Goal: Task Accomplishment & Management: Complete application form

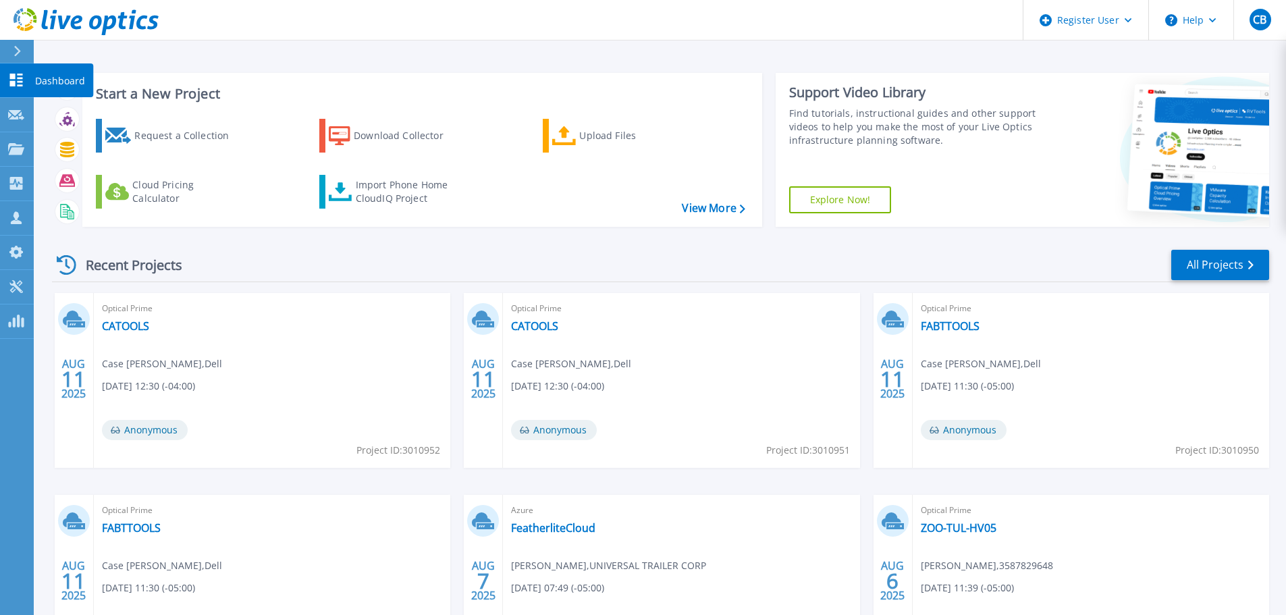
click at [24, 82] on icon at bounding box center [16, 80] width 16 height 13
click at [49, 151] on p "Projects" at bounding box center [53, 149] width 36 height 35
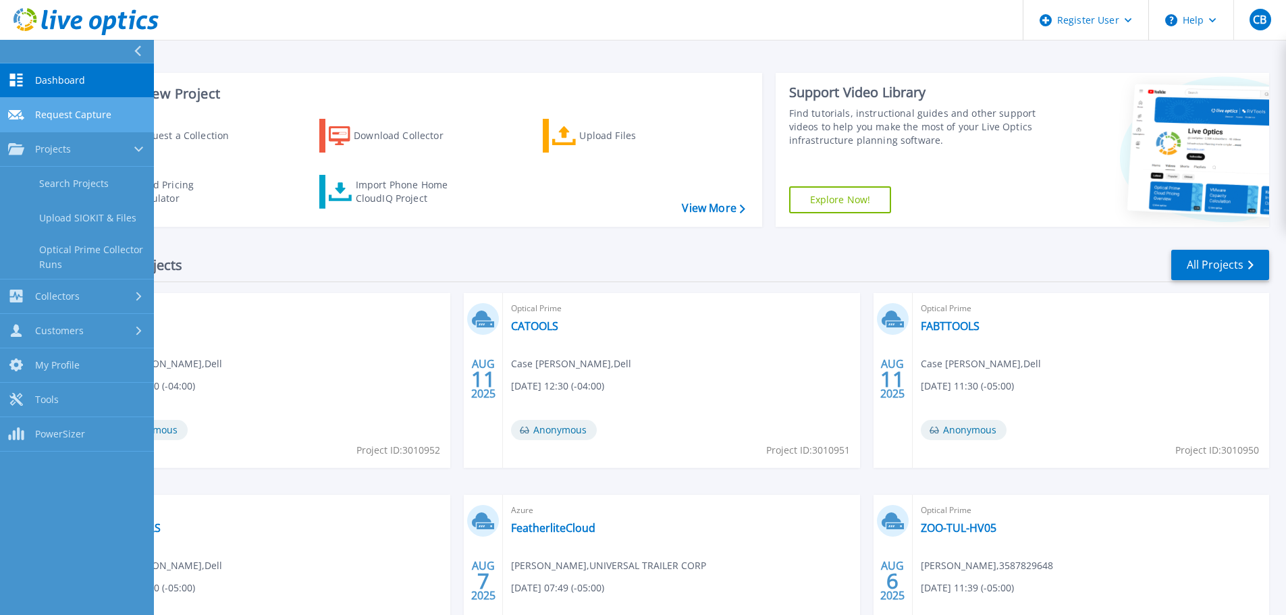
click at [106, 110] on span "Request Capture" at bounding box center [73, 115] width 76 height 12
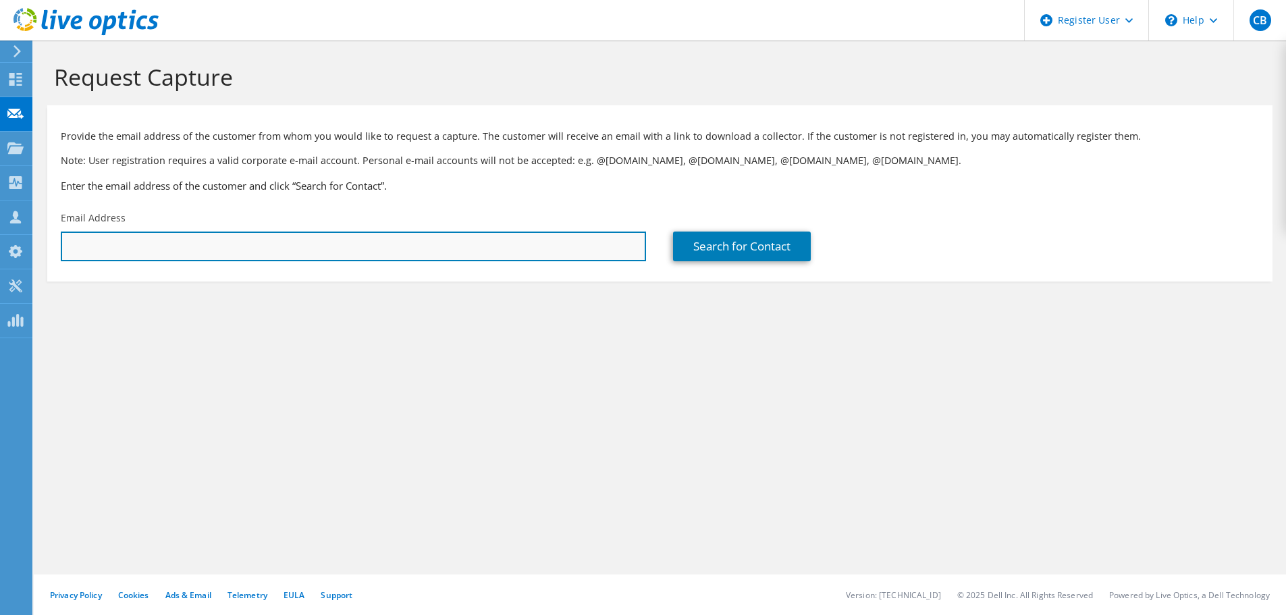
click at [361, 245] on input "text" at bounding box center [353, 247] width 585 height 30
paste input "keith.smith@communitiesu.org"
type input "keith.smith@communitiesu.org"
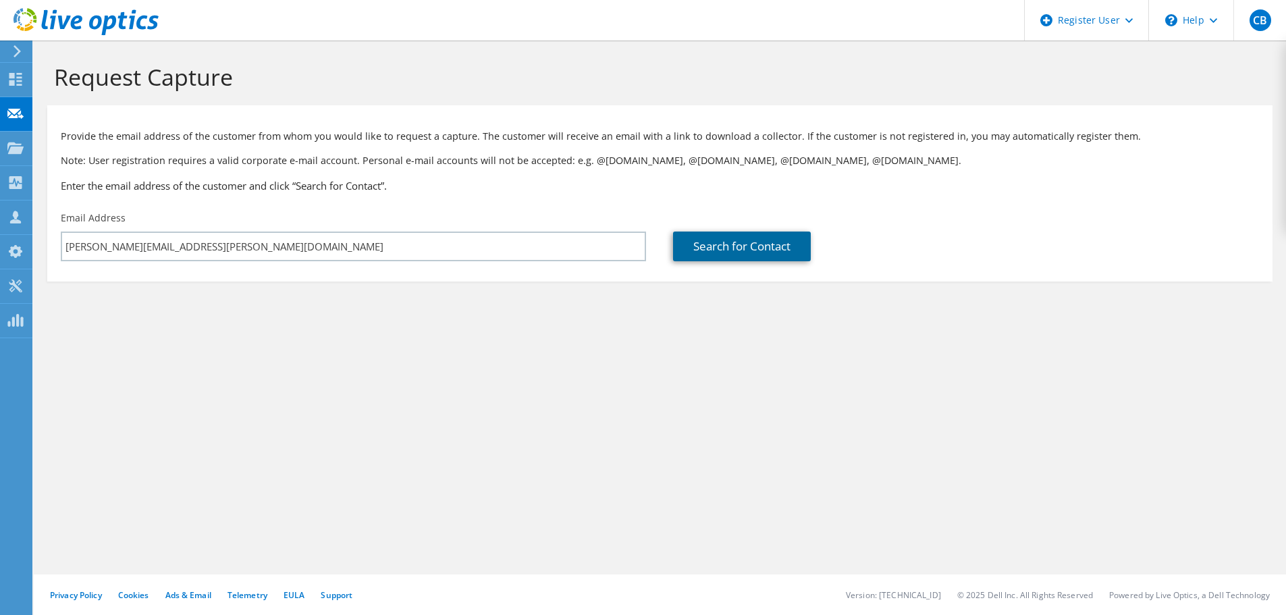
click at [701, 253] on link "Search for Contact" at bounding box center [742, 247] width 138 height 30
type input "COMMUNITIES UNLIMITED"
type input "Keith"
type input "Smith"
type input "[GEOGRAPHIC_DATA]"
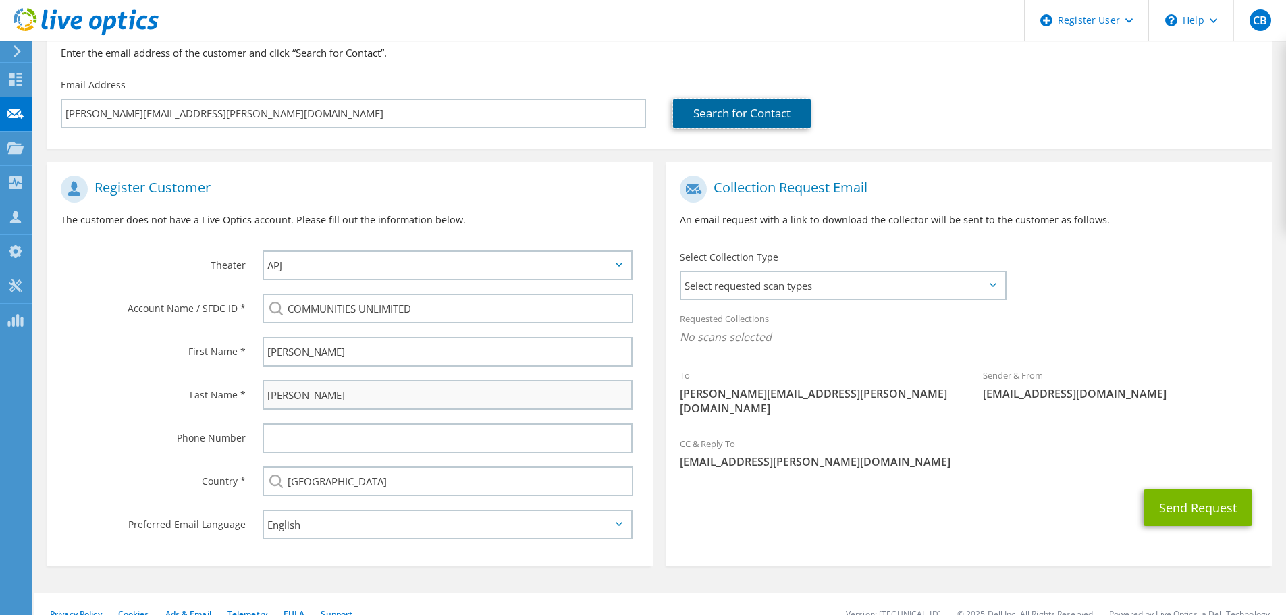
scroll to position [135, 0]
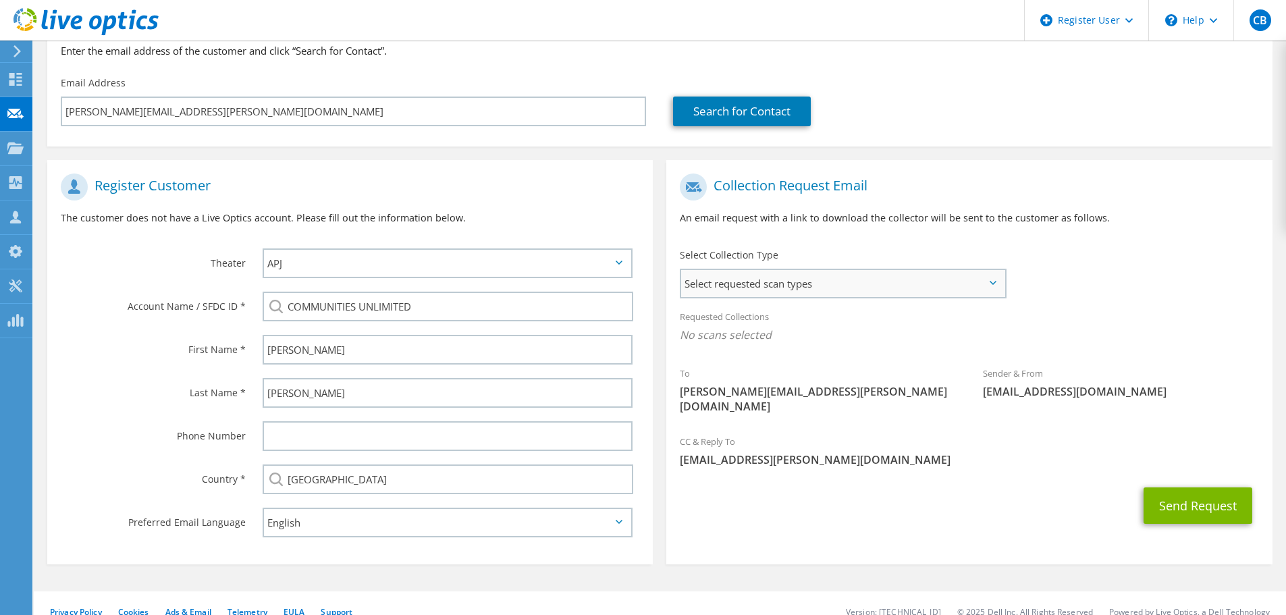
click at [947, 292] on span "Select requested scan types" at bounding box center [842, 283] width 323 height 27
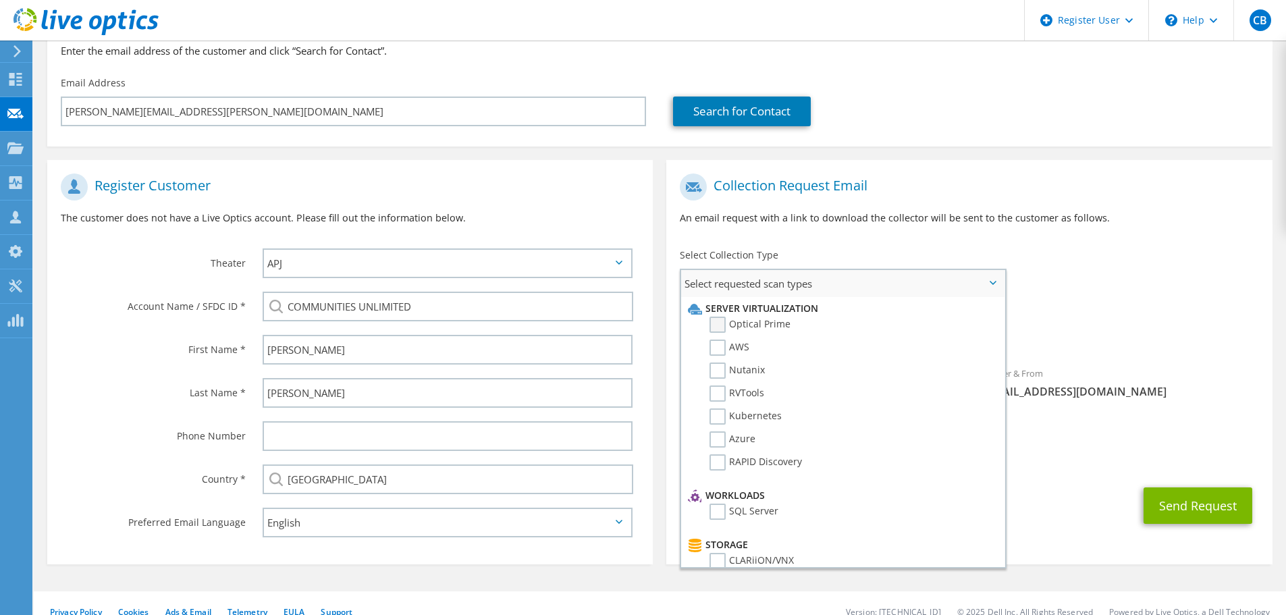
click at [718, 323] on label "Optical Prime" at bounding box center [750, 325] width 81 height 16
click at [0, 0] on input "Optical Prime" at bounding box center [0, 0] width 0 height 0
click at [1210, 342] on span "Optical Prime" at bounding box center [969, 338] width 579 height 22
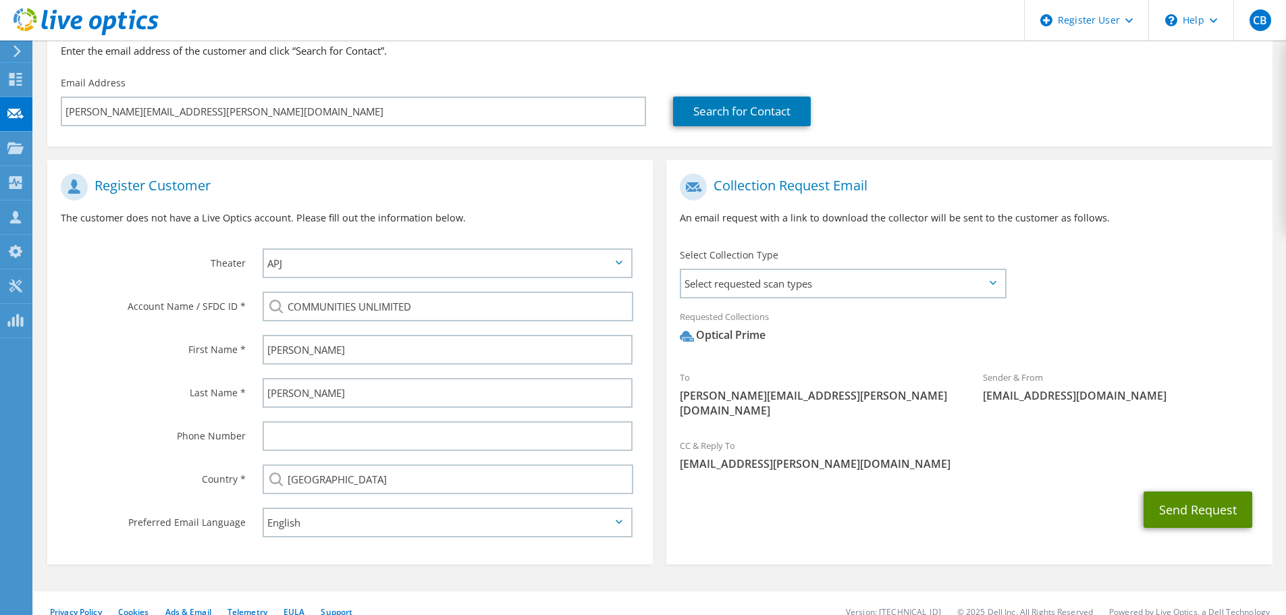
click at [1219, 496] on button "Send Request" at bounding box center [1198, 509] width 109 height 36
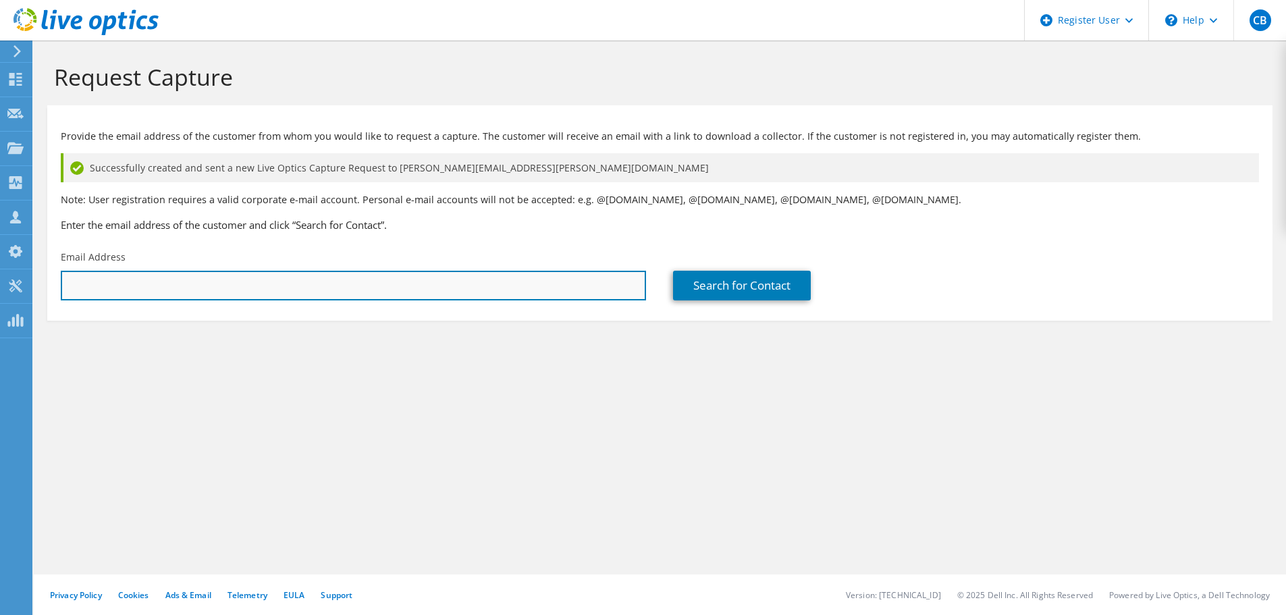
click at [374, 293] on input "text" at bounding box center [353, 286] width 585 height 30
paste input "[PERSON_NAME][EMAIL_ADDRESS][PERSON_NAME][DOMAIN_NAME]"
type input "[PERSON_NAME][EMAIL_ADDRESS][PERSON_NAME][DOMAIN_NAME]"
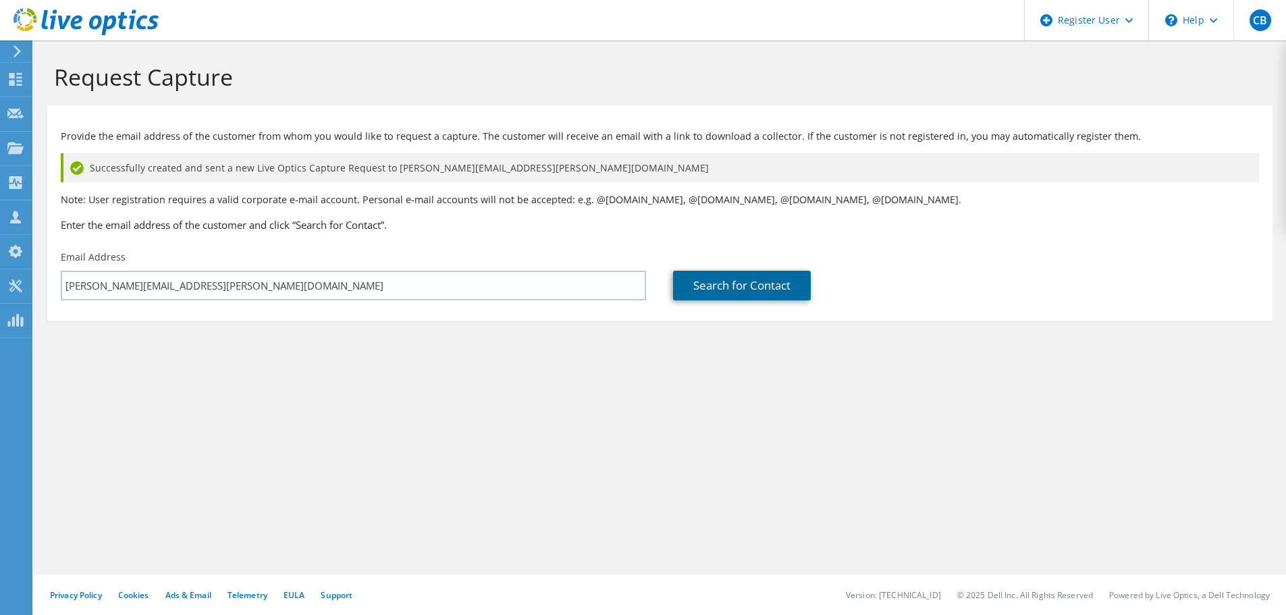
click at [738, 292] on link "Search for Contact" at bounding box center [742, 286] width 138 height 30
type input "COMMUNITIES UNLIMITED"
type input "[PERSON_NAME]"
type input "[GEOGRAPHIC_DATA]"
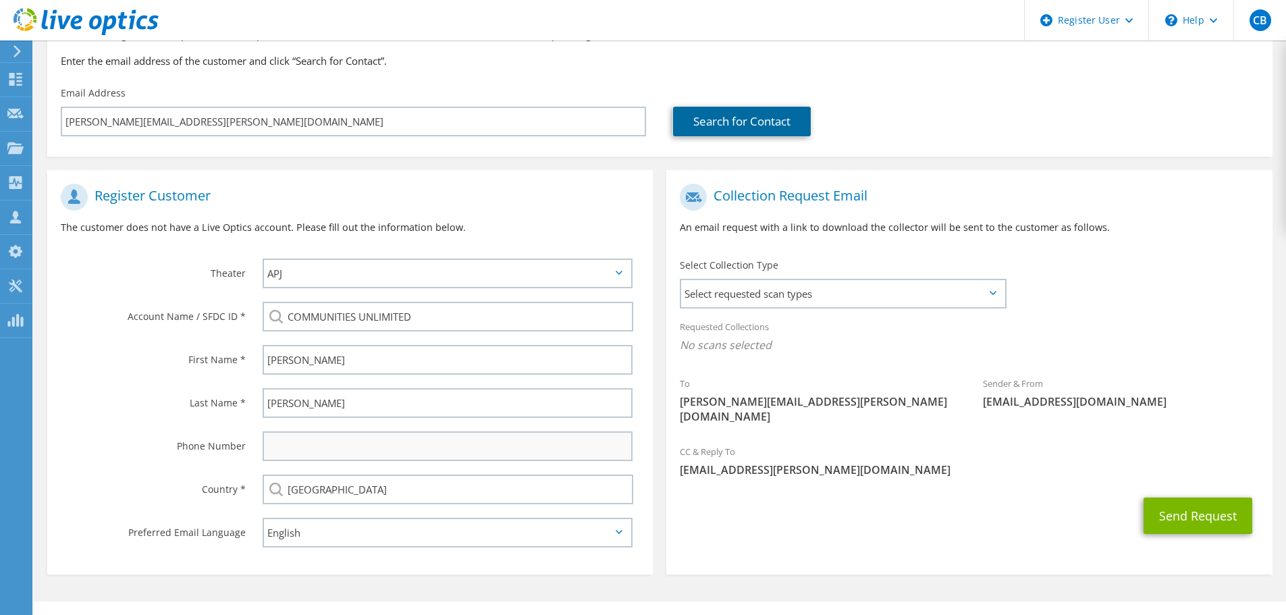
scroll to position [191, 0]
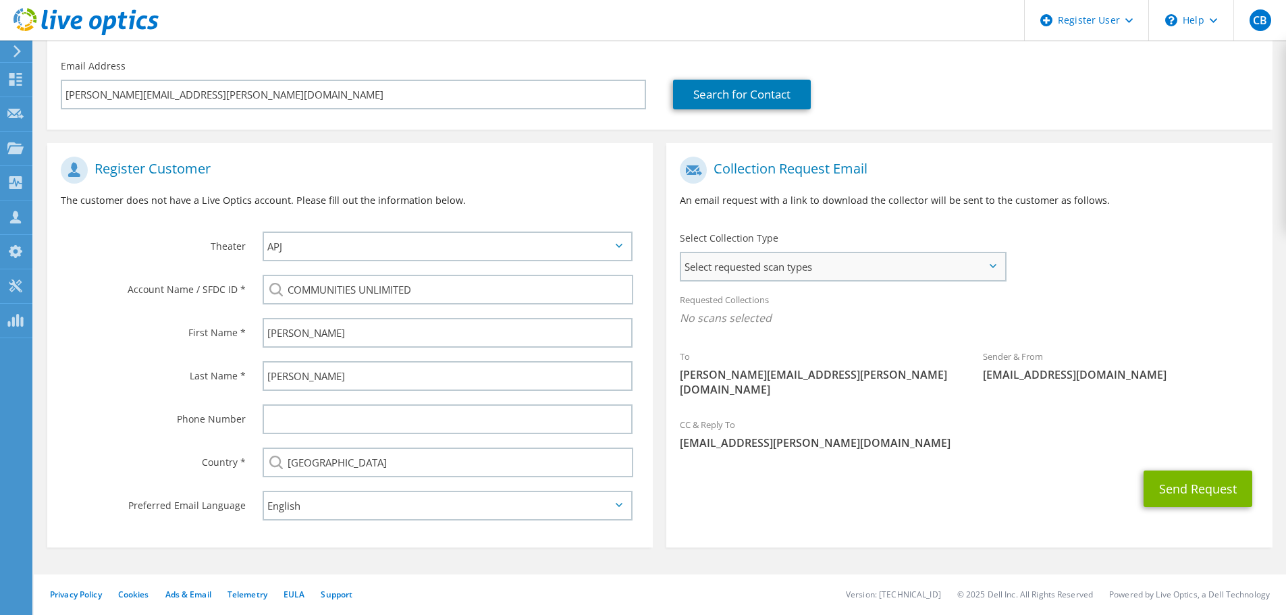
click at [823, 270] on span "Select requested scan types" at bounding box center [842, 266] width 323 height 27
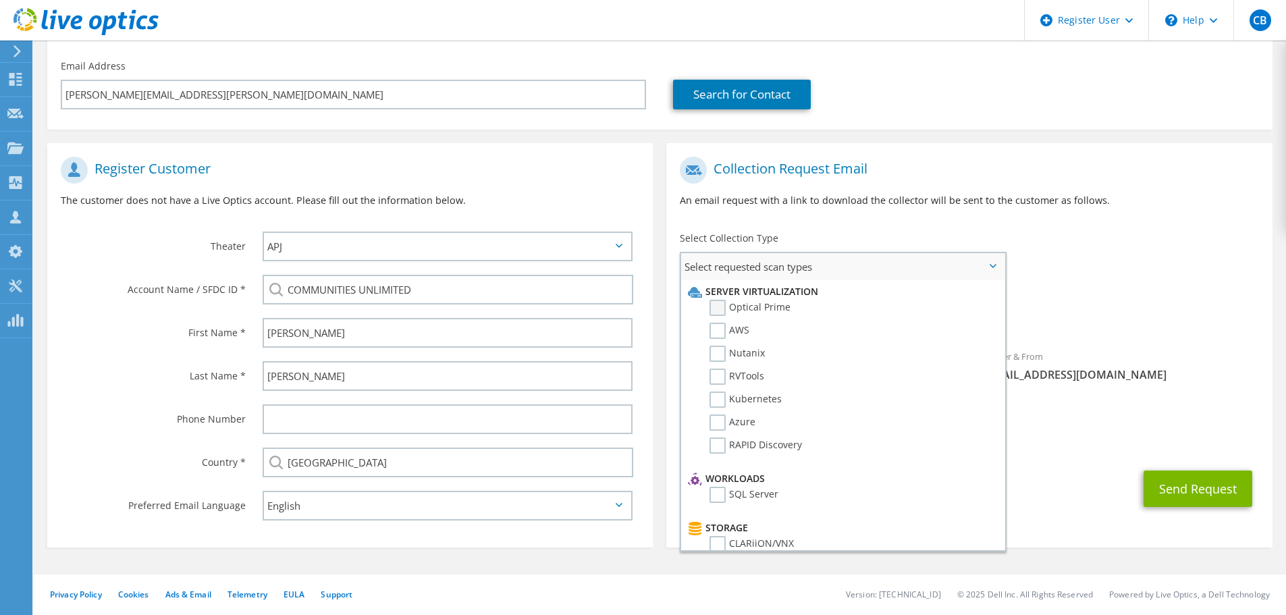
click at [720, 304] on label "Optical Prime" at bounding box center [750, 308] width 81 height 16
click at [0, 0] on input "Optical Prime" at bounding box center [0, 0] width 0 height 0
click at [1241, 346] on div "Sender & From [EMAIL_ADDRESS][DOMAIN_NAME]" at bounding box center [1120, 369] width 303 height 47
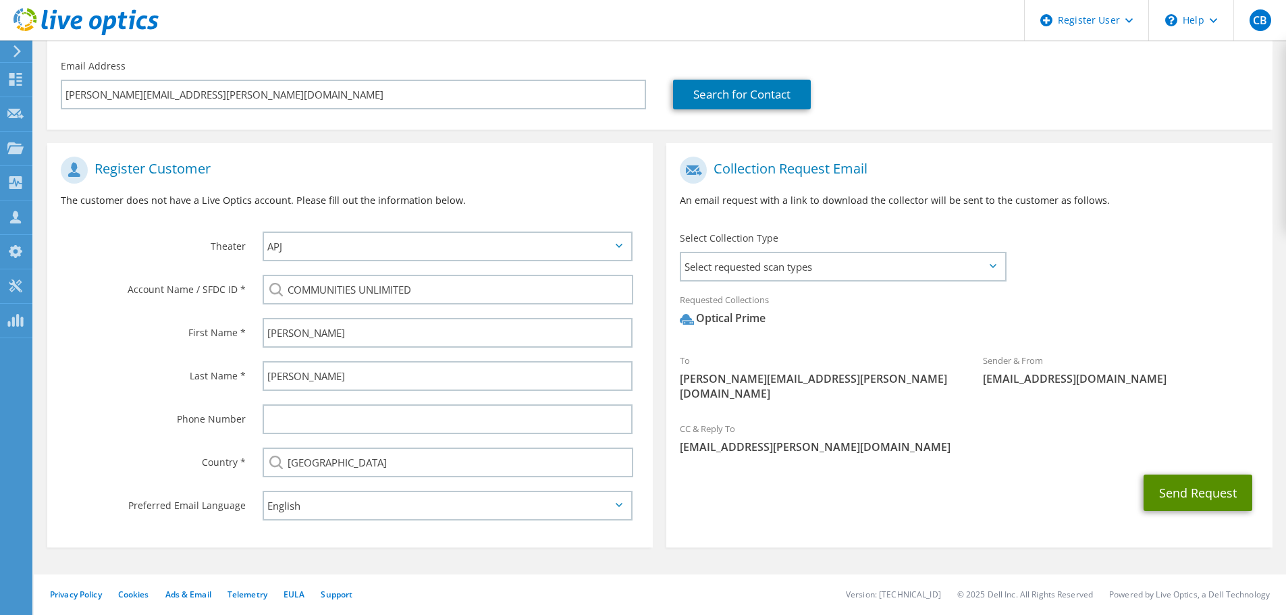
click at [1236, 477] on button "Send Request" at bounding box center [1198, 493] width 109 height 36
